Goal: Information Seeking & Learning: Learn about a topic

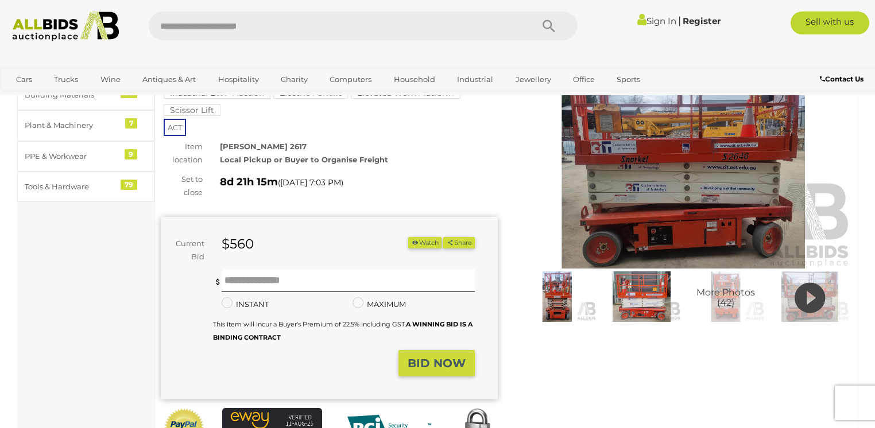
scroll to position [46, 0]
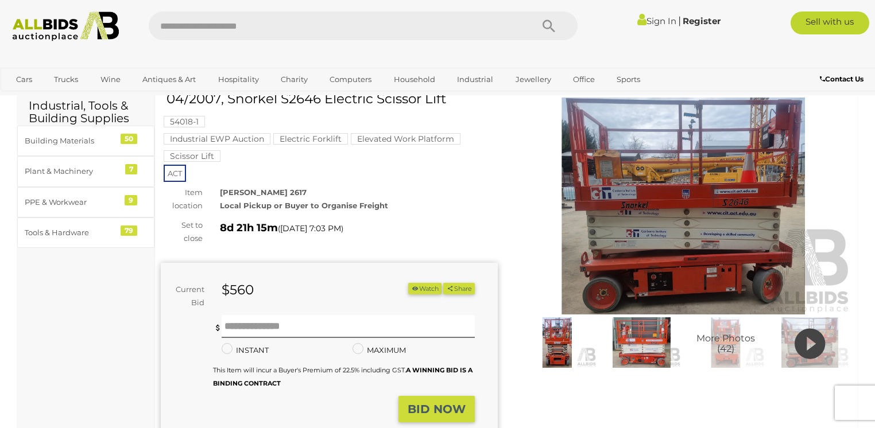
click at [801, 347] on icon at bounding box center [809, 343] width 30 height 37
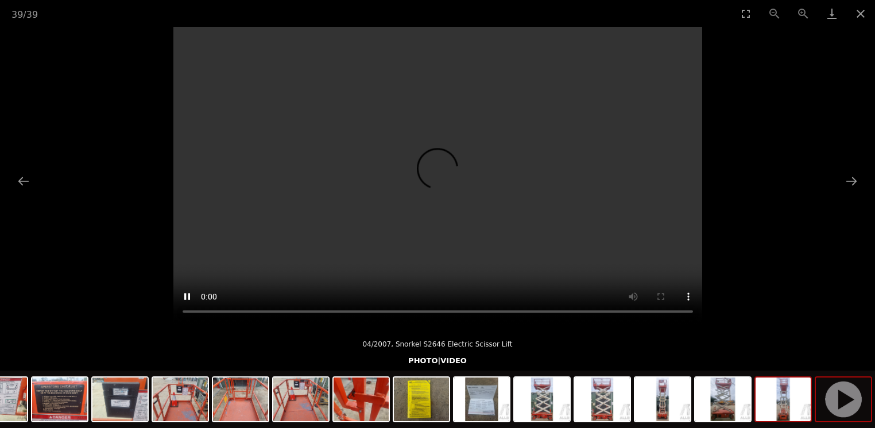
click at [788, 396] on img at bounding box center [782, 400] width 55 height 44
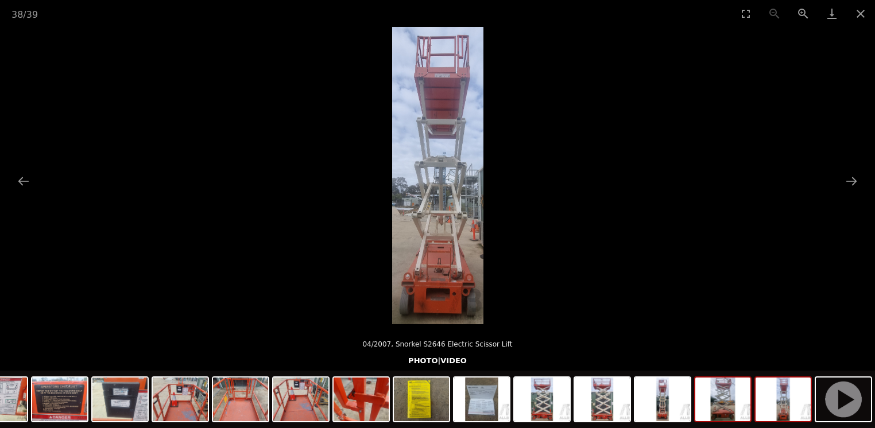
click at [726, 409] on img at bounding box center [722, 400] width 55 height 44
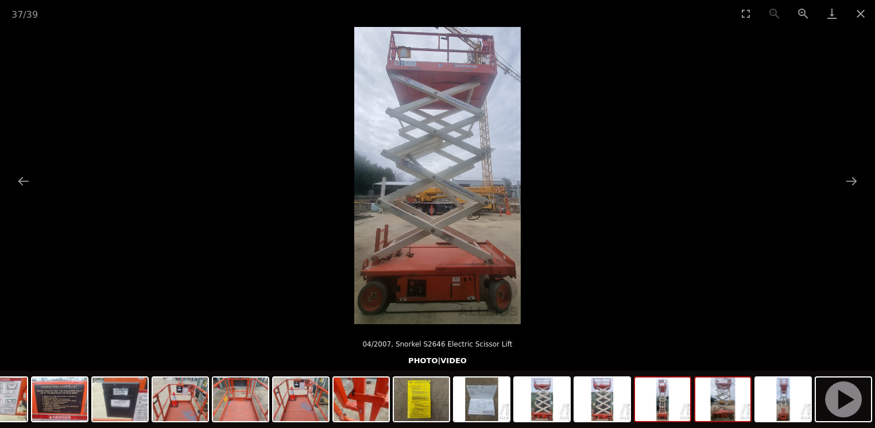
click at [667, 411] on img at bounding box center [662, 400] width 55 height 44
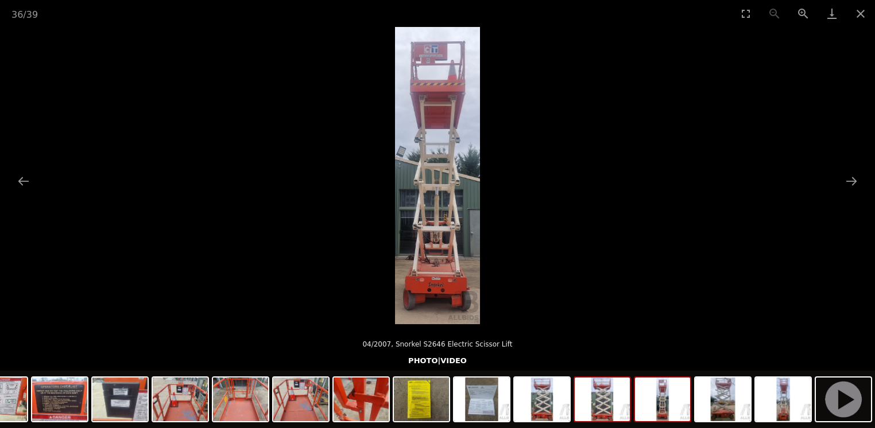
click at [608, 406] on img at bounding box center [602, 400] width 55 height 44
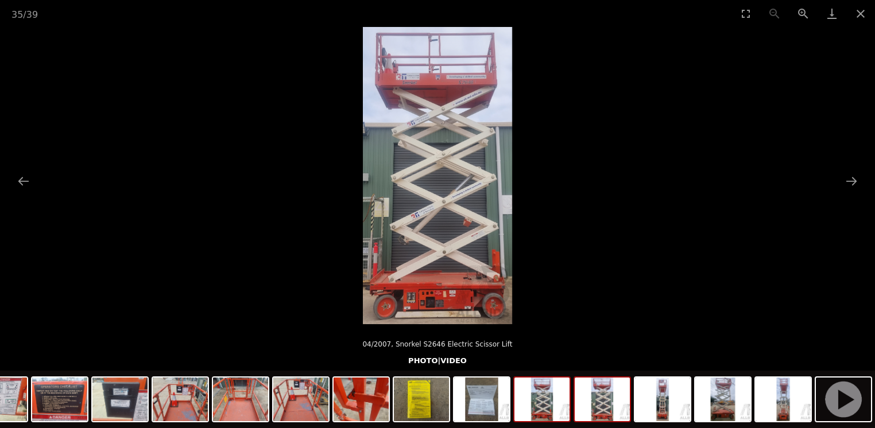
click at [545, 410] on img at bounding box center [541, 400] width 55 height 44
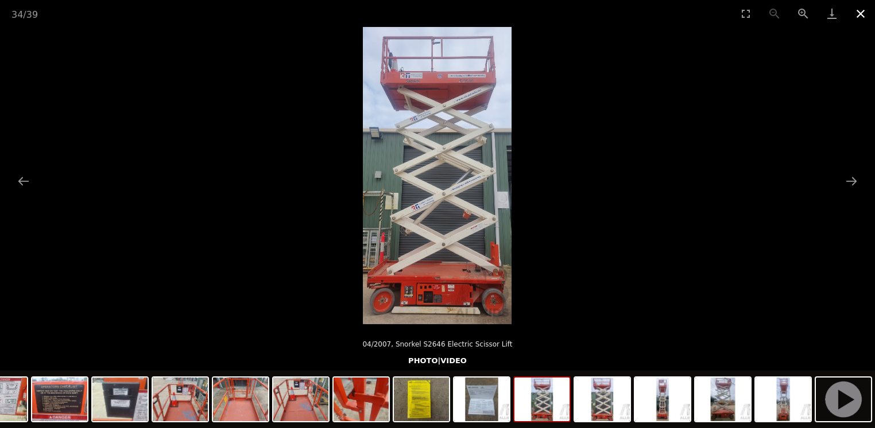
click at [859, 15] on button "Close gallery" at bounding box center [860, 13] width 29 height 27
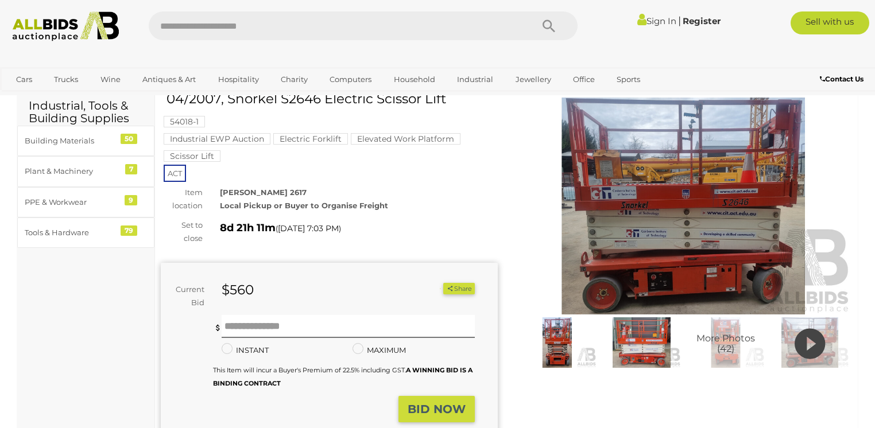
scroll to position [46, 0]
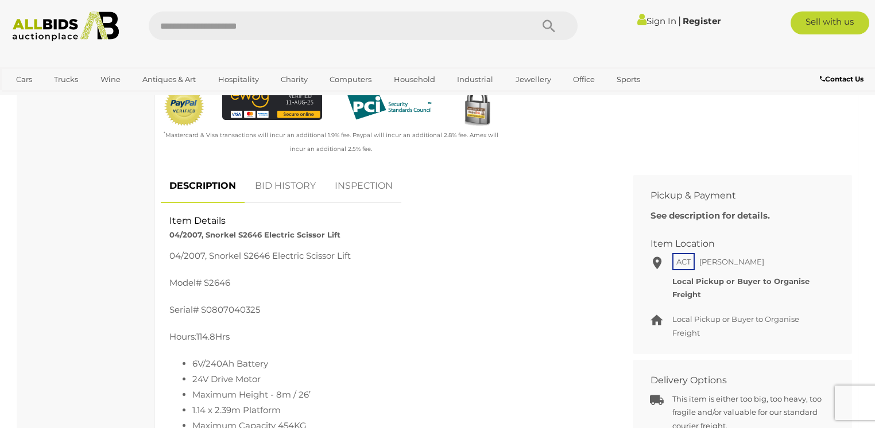
scroll to position [459, 0]
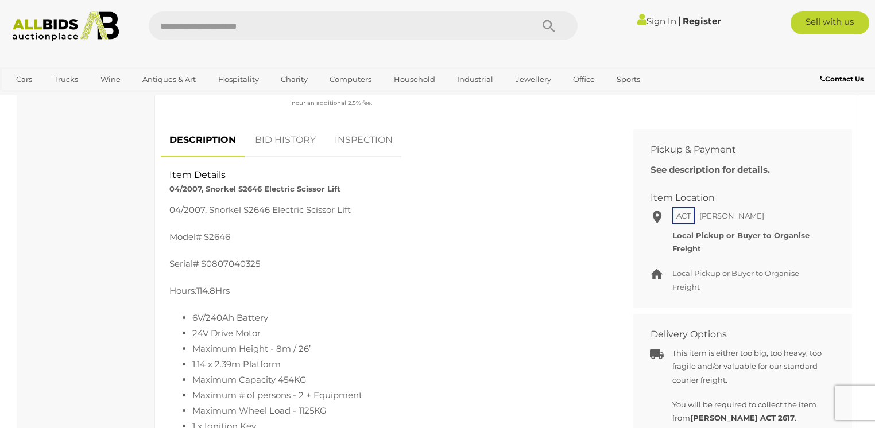
click at [170, 208] on p "04/2007, Snorkel S2646 Electric Scissor Lift" at bounding box center [388, 209] width 438 height 15
click at [170, 210] on p "04/2007, Snorkel S2646 Electric Scissor Lift" at bounding box center [388, 209] width 438 height 15
drag, startPoint x: 170, startPoint y: 210, endPoint x: 358, endPoint y: 211, distance: 187.7
click at [358, 211] on p "04/2007, Snorkel S2646 Electric Scissor Lift" at bounding box center [388, 209] width 438 height 15
copy p "04/2007, Snorkel S2646 Electric Scissor Lift"
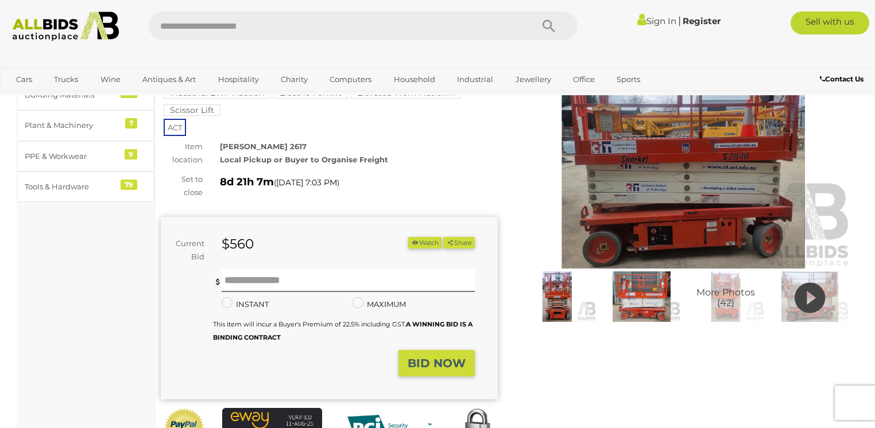
scroll to position [0, 0]
